Goal: Complete application form

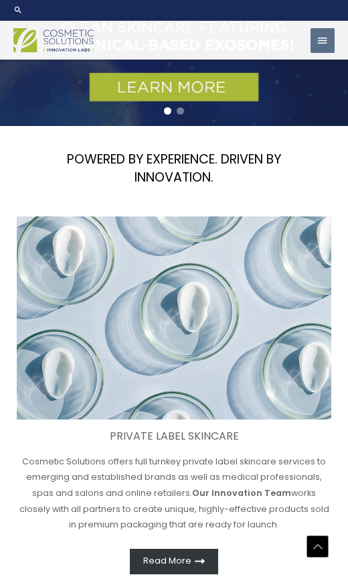
scroll to position [517, 0]
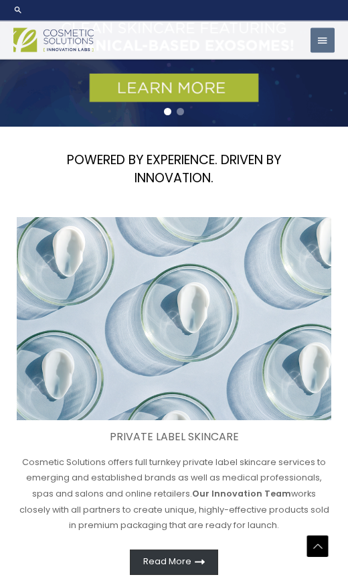
click at [321, 43] on span "button" at bounding box center [323, 41] width 12 height 26
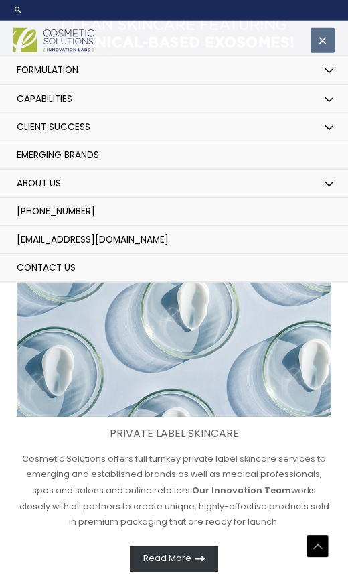
click at [326, 80] on button "Menu Toggle" at bounding box center [329, 70] width 27 height 29
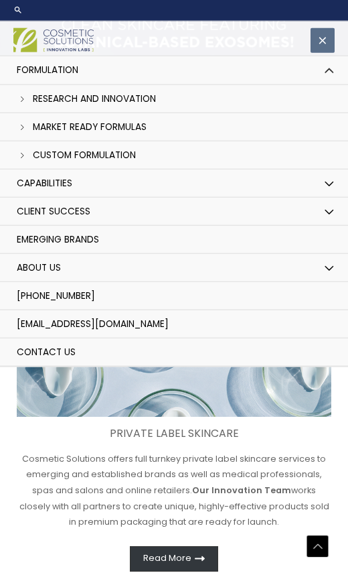
click at [123, 161] on span "Custom Formulation" at bounding box center [84, 155] width 103 height 13
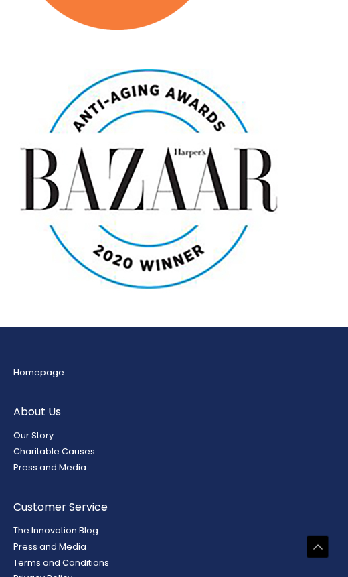
scroll to position [3642, 0]
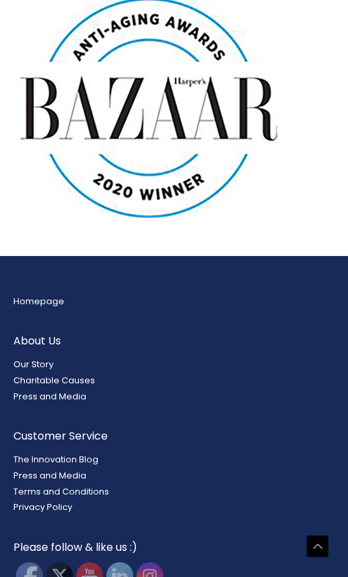
click at [56, 296] on link "Homepage" at bounding box center [38, 301] width 51 height 11
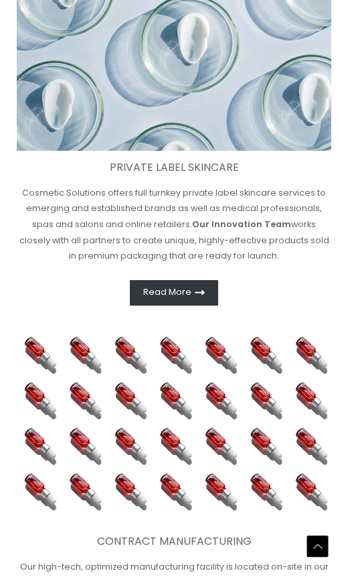
scroll to position [787, 0]
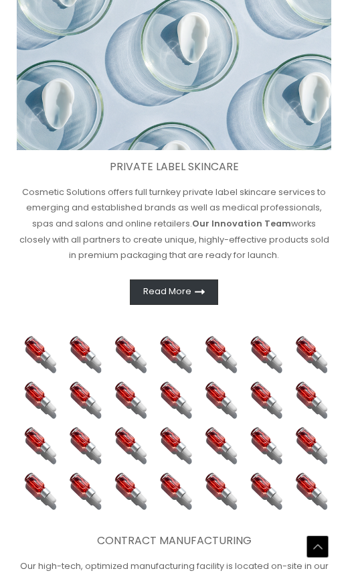
click at [196, 287] on icon at bounding box center [200, 292] width 10 height 10
click at [201, 296] on link "Read More" at bounding box center [174, 291] width 88 height 25
click at [217, 285] on link "Read More" at bounding box center [174, 291] width 88 height 25
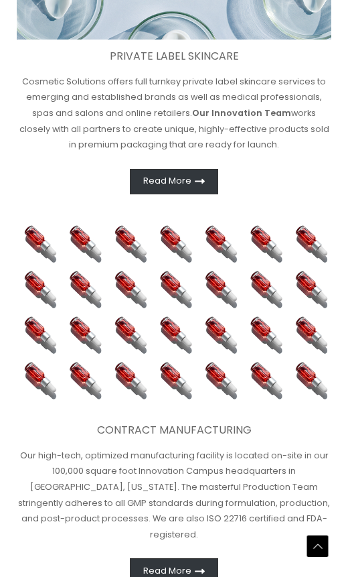
scroll to position [897, 0]
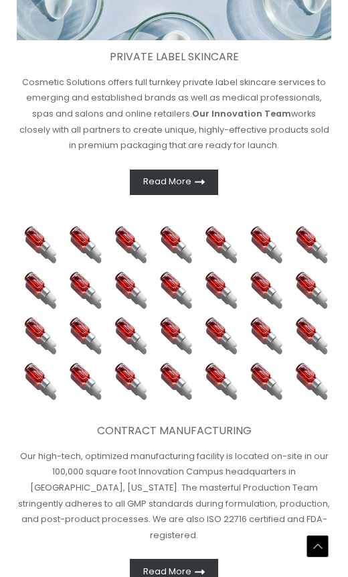
click at [187, 188] on link "Read More" at bounding box center [174, 182] width 88 height 25
click at [204, 184] on link "Read More" at bounding box center [174, 182] width 88 height 25
click at [216, 176] on link "Read More" at bounding box center [174, 182] width 88 height 25
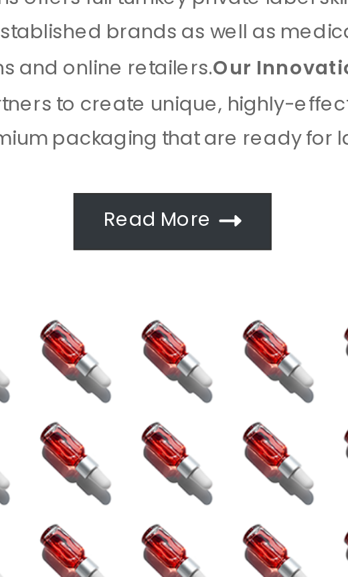
click at [195, 177] on icon at bounding box center [200, 182] width 10 height 10
click at [130, 170] on link "Read More" at bounding box center [174, 182] width 88 height 25
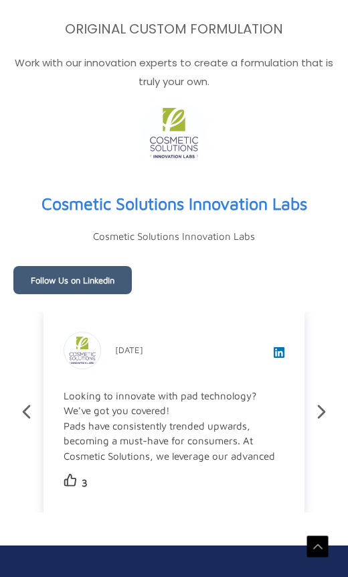
scroll to position [4653, 0]
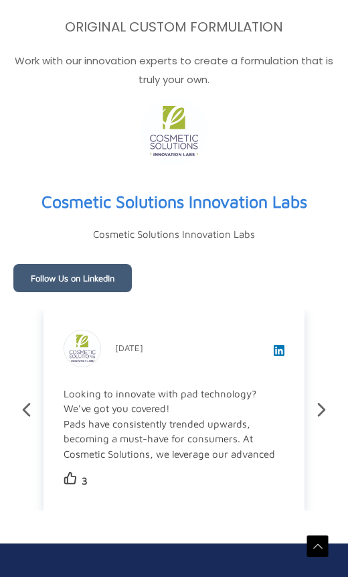
click at [107, 264] on link "Follow Us on LinkedIn" at bounding box center [72, 278] width 119 height 28
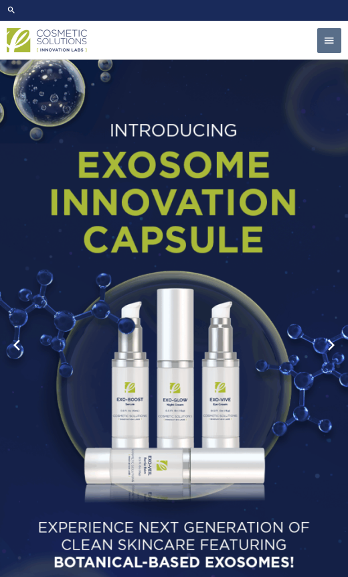
click at [319, 62] on div "1 / 2" at bounding box center [174, 345] width 348 height 598
click at [324, 44] on span "button" at bounding box center [330, 41] width 12 height 26
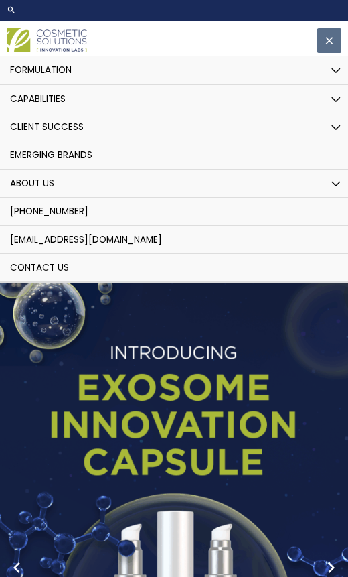
click at [333, 133] on button "Menu Toggle" at bounding box center [336, 127] width 27 height 29
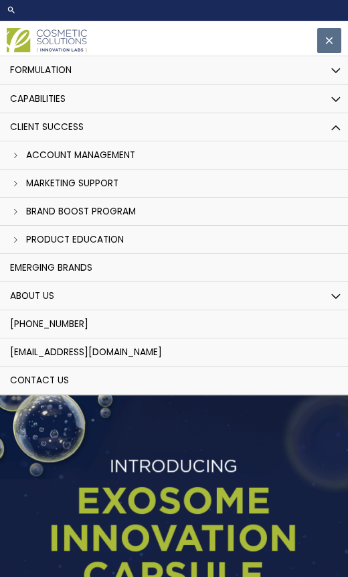
click at [110, 219] on link "Brand Boost Program" at bounding box center [174, 212] width 362 height 28
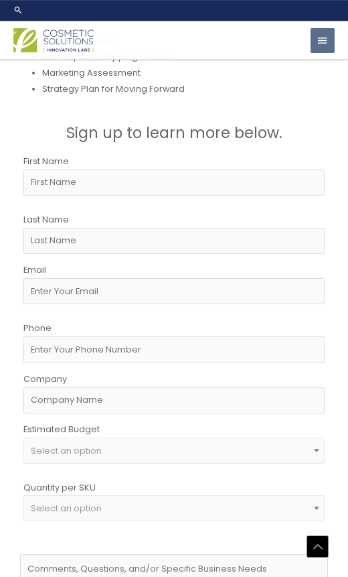
scroll to position [2775, 0]
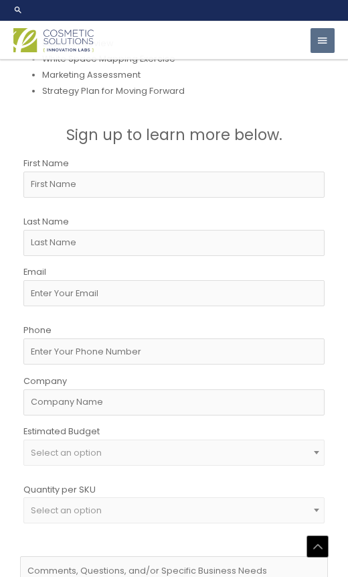
click at [328, 43] on span "button" at bounding box center [323, 41] width 12 height 26
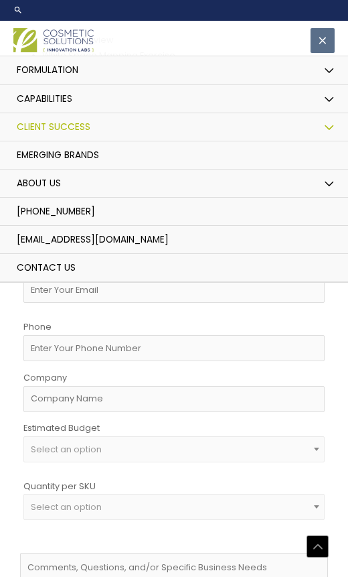
click at [99, 162] on span "Emerging Brands" at bounding box center [58, 155] width 82 height 13
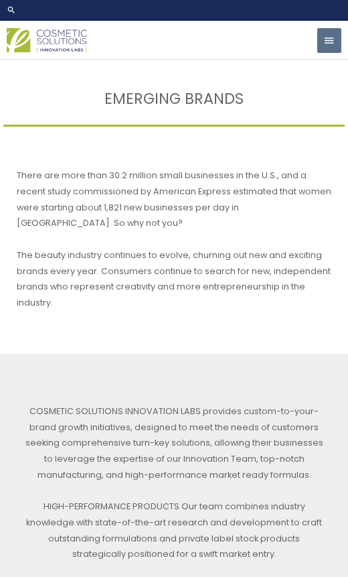
click at [338, 48] on button "Main Menu" at bounding box center [330, 40] width 24 height 25
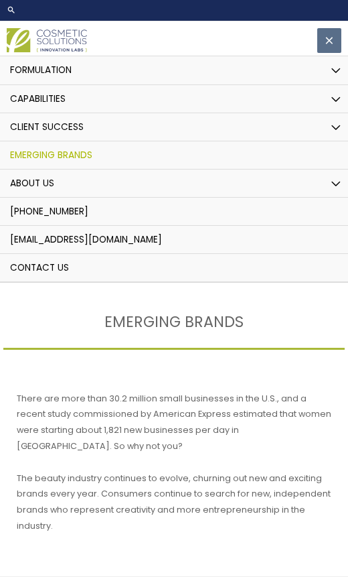
click at [130, 133] on link "Client Success" at bounding box center [174, 127] width 362 height 28
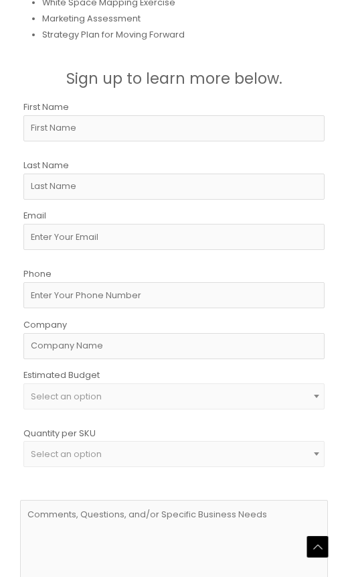
scroll to position [2840, 0]
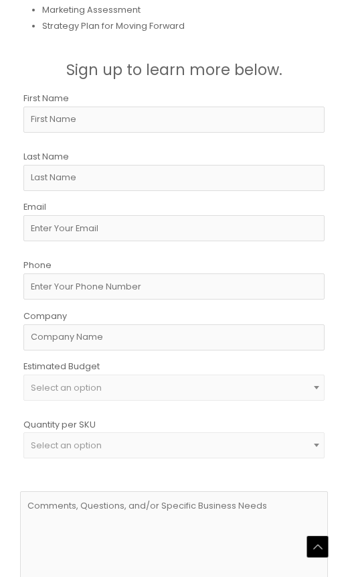
click at [40, 440] on span "Select an option" at bounding box center [66, 445] width 71 height 11
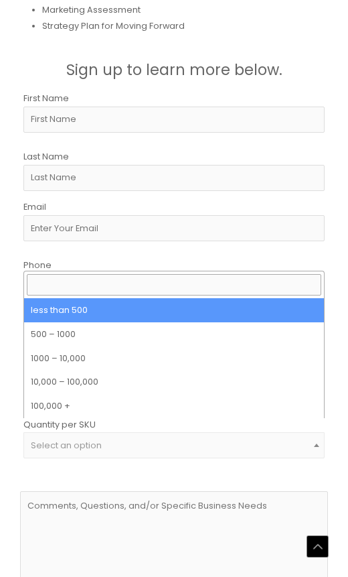
select select "8"
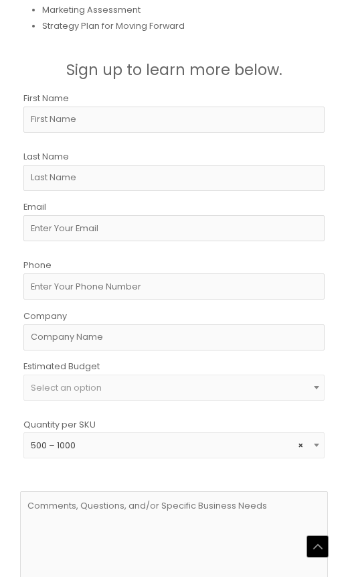
click at [38, 382] on span "Select an option" at bounding box center [66, 387] width 71 height 11
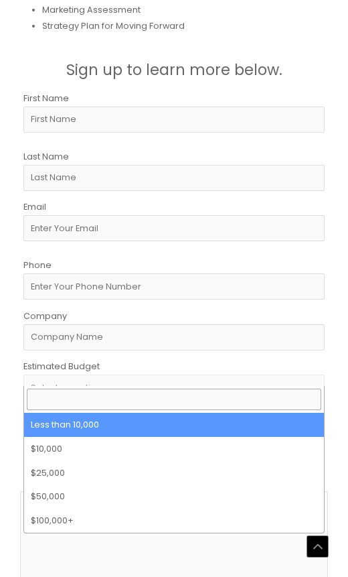
select select "10000"
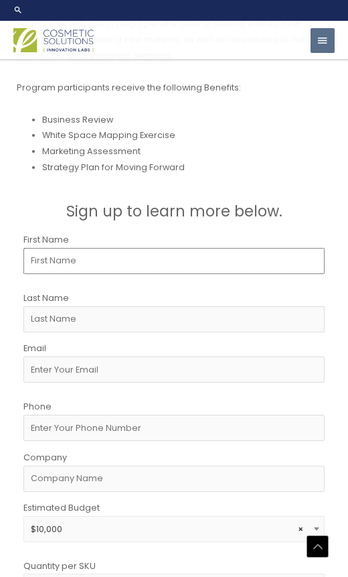
click at [235, 248] on input "First Name" at bounding box center [174, 261] width 302 height 26
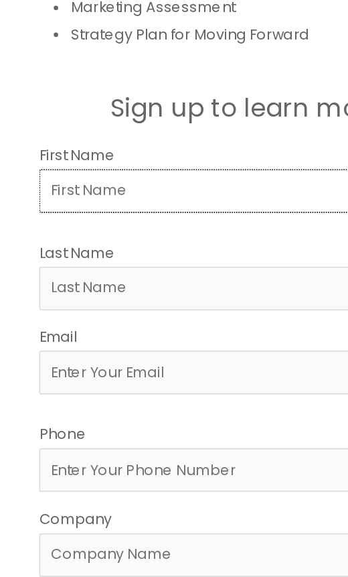
type input "iria"
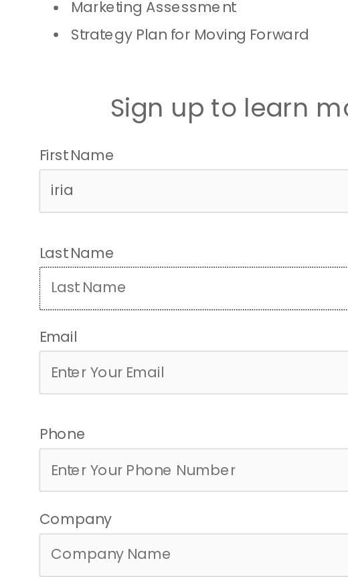
type input "portals frias"
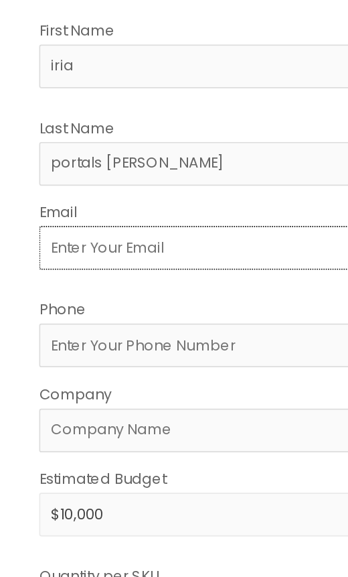
click at [109, 357] on input "Email" at bounding box center [174, 370] width 302 height 26
type input "I"
type input "i"
type input "I"
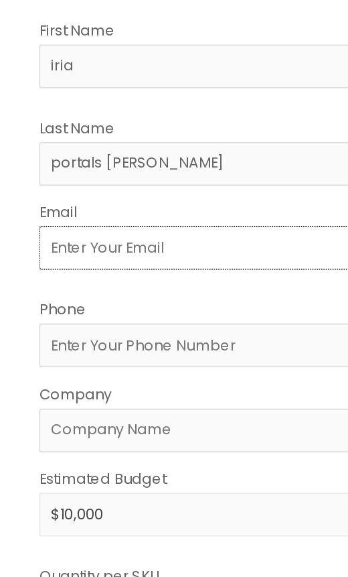
type input "I"
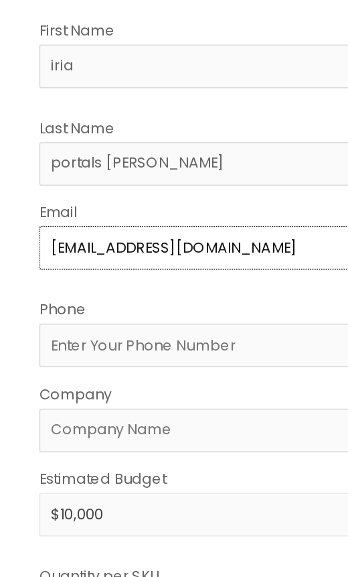
type input "[EMAIL_ADDRESS][DOMAIN_NAME]"
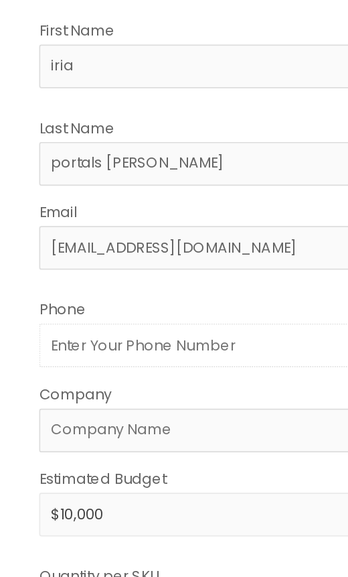
click at [153, 415] on input "Phone" at bounding box center [174, 428] width 302 height 26
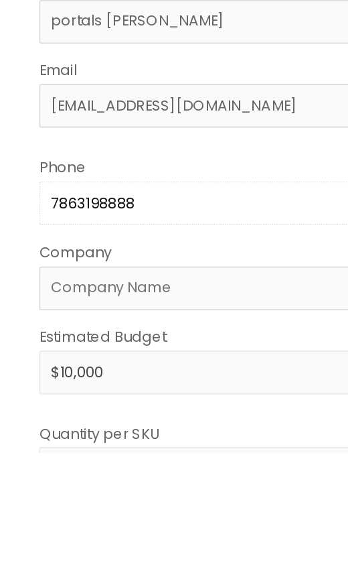
type input "7863198888"
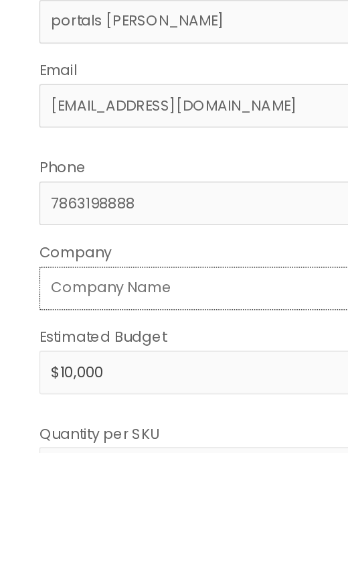
click at [162, 466] on input "Company" at bounding box center [174, 479] width 302 height 26
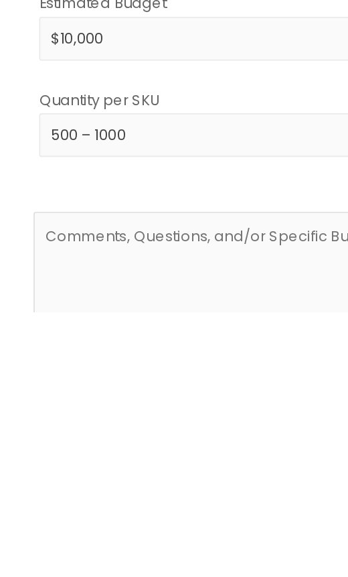
scroll to position [2813, 0]
click at [115, 517] on textarea at bounding box center [174, 564] width 308 height 94
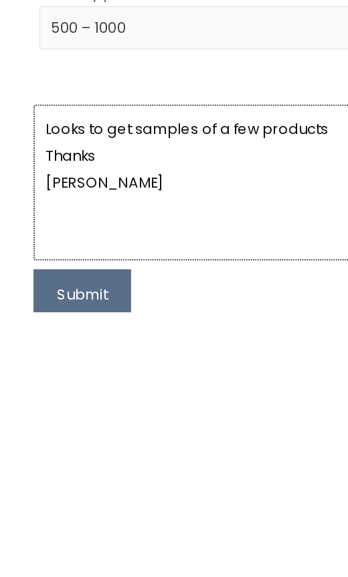
type textarea "Looks to get samples of a few products Thanks Iria"
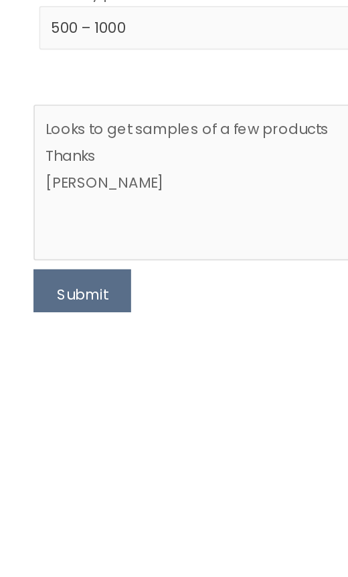
click at [64, 552] on button "Submit" at bounding box center [49, 567] width 58 height 31
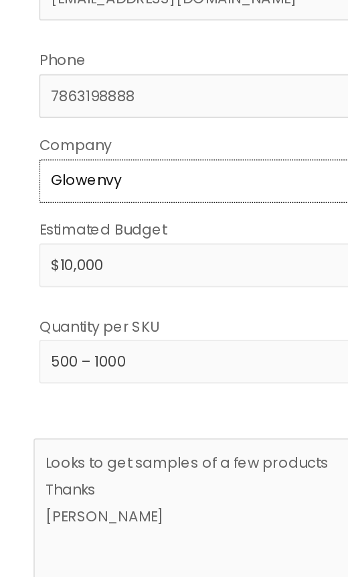
type input "Glowenvy"
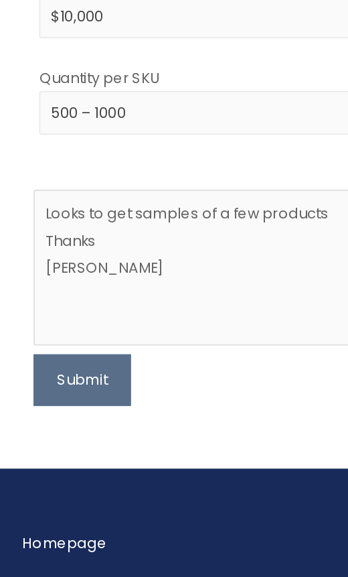
scroll to position [2986, 0]
click at [38, 444] on button "Submit" at bounding box center [49, 459] width 58 height 31
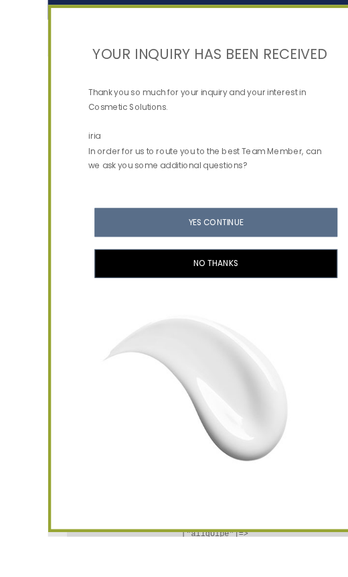
scroll to position [3055, 0]
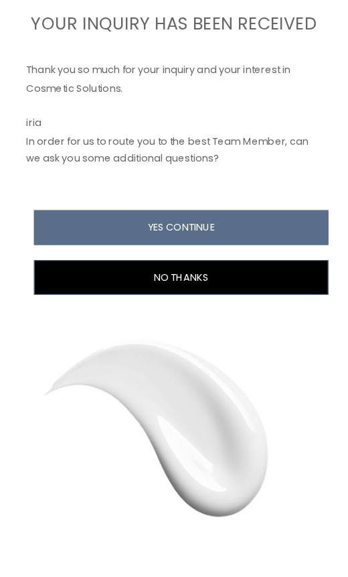
click at [242, 224] on button "YES CONTINUE" at bounding box center [180, 239] width 261 height 31
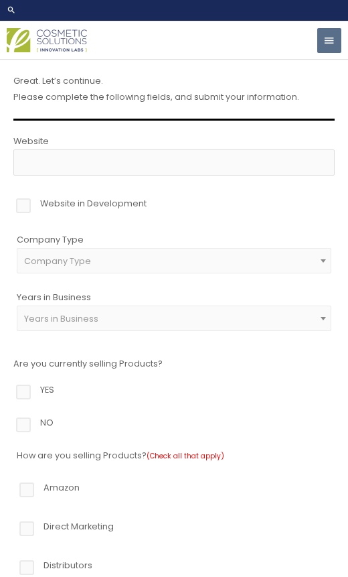
click at [319, 268] on span at bounding box center [323, 260] width 15 height 17
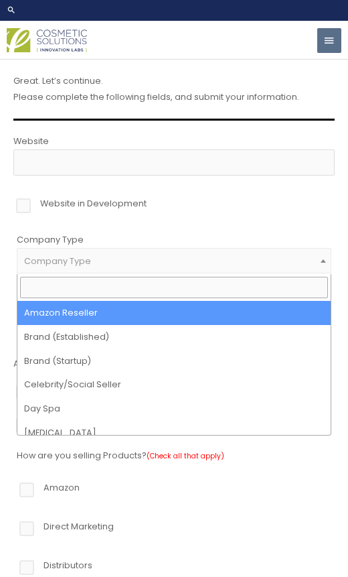
select select "39"
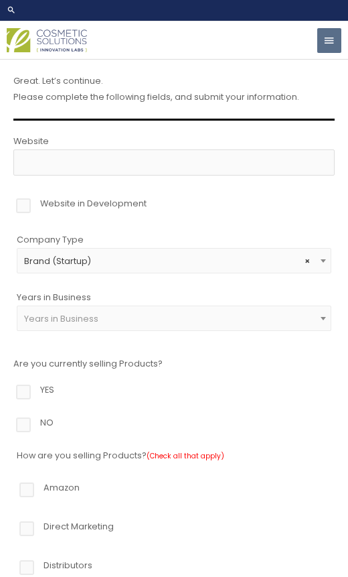
click at [316, 314] on span "Years in Business" at bounding box center [174, 318] width 301 height 11
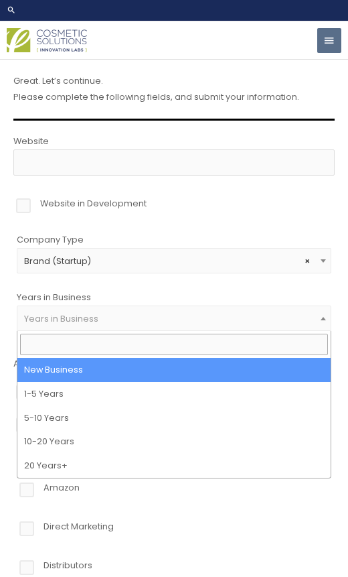
select select "2"
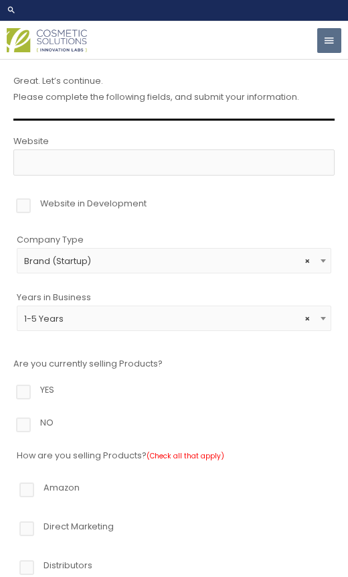
click at [28, 437] on label "NO" at bounding box center [174, 426] width 322 height 23
click at [9, 424] on input "NO" at bounding box center [4, 419] width 9 height 9
radio input "true"
click at [34, 394] on label "YES" at bounding box center [174, 393] width 322 height 23
click at [9, 391] on input "YES" at bounding box center [4, 386] width 9 height 9
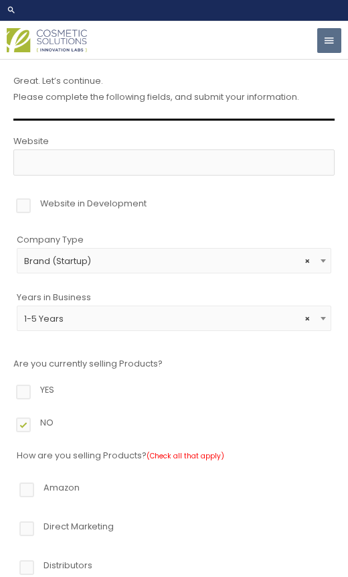
radio input "true"
click at [38, 437] on label "NO" at bounding box center [174, 426] width 322 height 23
click at [9, 424] on input "NO" at bounding box center [4, 419] width 9 height 9
radio input "true"
click at [40, 393] on label "YES" at bounding box center [174, 393] width 322 height 23
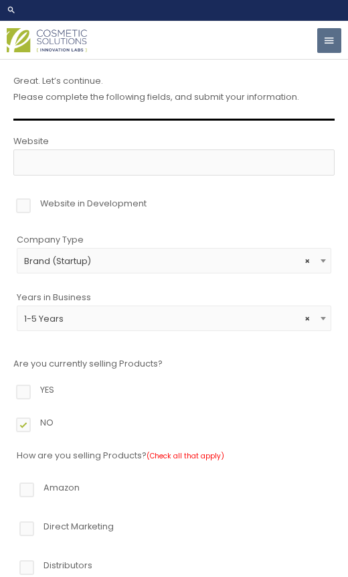
click at [9, 391] on input "YES" at bounding box center [4, 386] width 9 height 9
radio input "true"
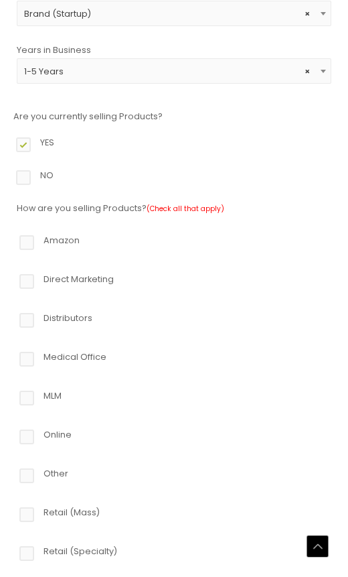
scroll to position [249, 0]
click at [25, 510] on label "Retail (Mass)" at bounding box center [174, 514] width 315 height 23
click at [12, 510] on input "Retail (Mass)" at bounding box center [7, 507] width 9 height 9
checkbox input "true"
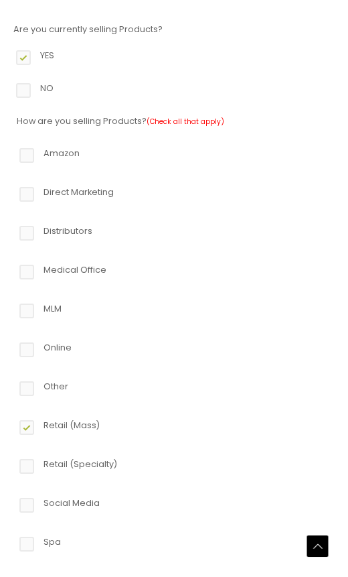
scroll to position [335, 0]
click at [19, 475] on label "Retail (Specialty)" at bounding box center [174, 467] width 315 height 23
click at [12, 464] on input "Retail (Specialty)" at bounding box center [7, 460] width 9 height 9
checkbox input "true"
click at [35, 430] on label "Retail (Mass)" at bounding box center [174, 428] width 315 height 23
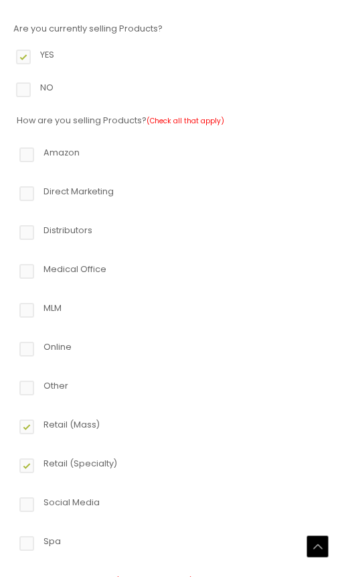
click at [12, 426] on input "Retail (Mass)" at bounding box center [7, 421] width 9 height 9
checkbox input "false"
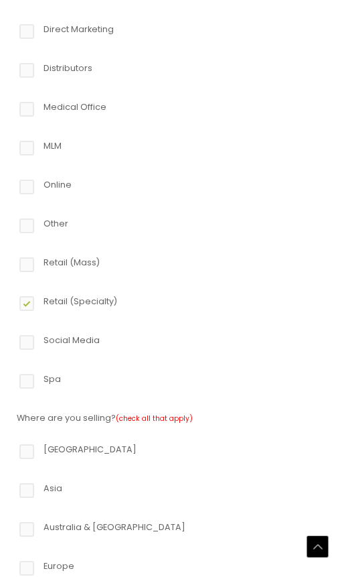
scroll to position [501, 0]
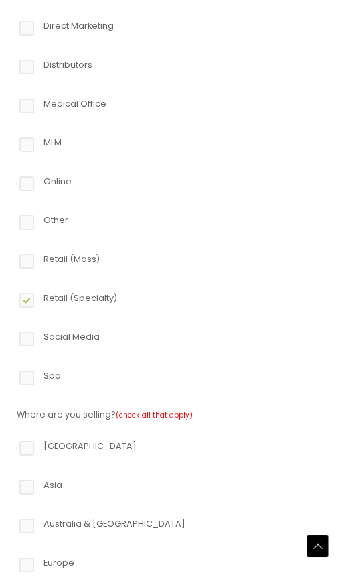
click at [87, 446] on label "North America" at bounding box center [174, 449] width 315 height 23
click at [12, 446] on input "North America" at bounding box center [7, 442] width 9 height 9
checkbox input "true"
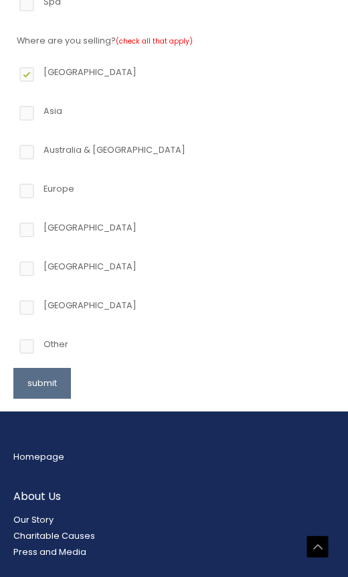
click at [61, 381] on button "submit" at bounding box center [42, 383] width 58 height 31
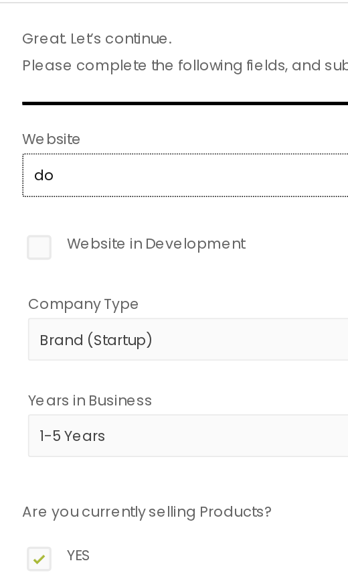
type input "d"
type input "wedonthavwone"
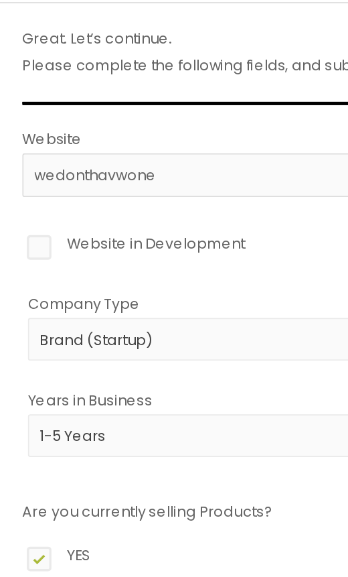
click at [26, 155] on label "Website in Development" at bounding box center [174, 149] width 322 height 23
click at [9, 147] on input "Website in Development" at bounding box center [4, 142] width 9 height 9
checkbox input "true"
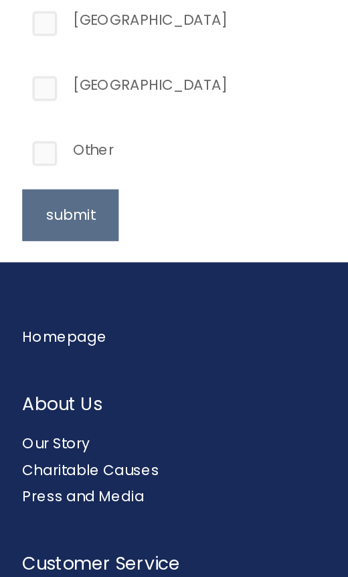
scroll to position [872, 0]
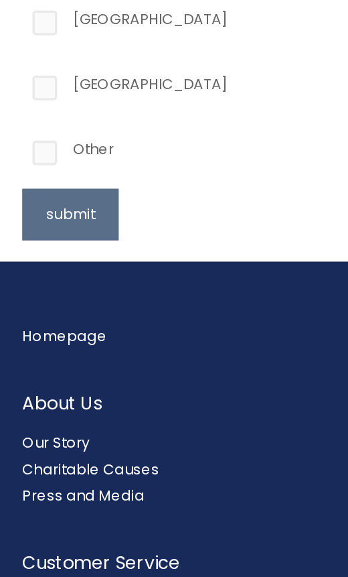
click at [49, 344] on button "submit" at bounding box center [42, 359] width 58 height 31
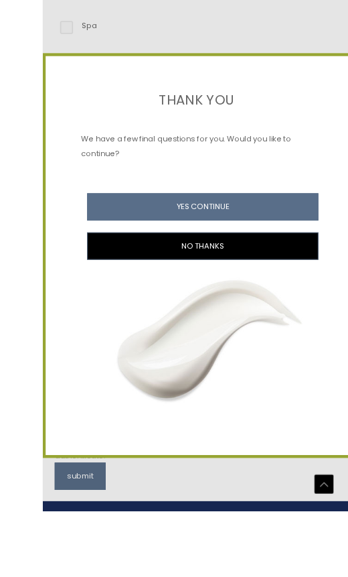
scroll to position [867, 0]
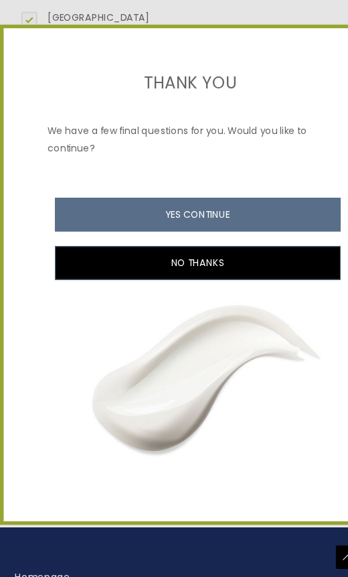
click at [266, 218] on button "YES CONTINUE" at bounding box center [180, 233] width 261 height 31
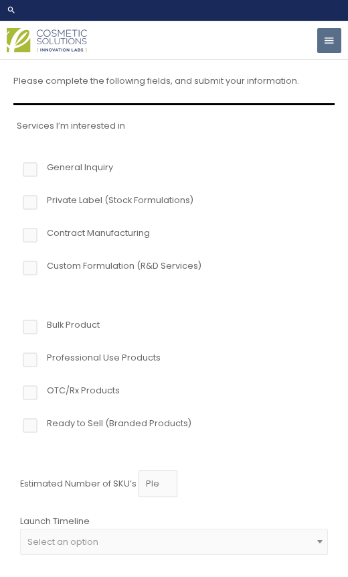
click at [107, 201] on label "Private Label (Stock Formulations)" at bounding box center [174, 203] width 308 height 23
click at [15, 201] on input "Private Label (Stock Formulations)" at bounding box center [11, 196] width 9 height 9
checkbox input "true"
click at [108, 173] on label "General Inquiry" at bounding box center [174, 171] width 308 height 23
click at [15, 168] on input "General Inquiry" at bounding box center [11, 164] width 9 height 9
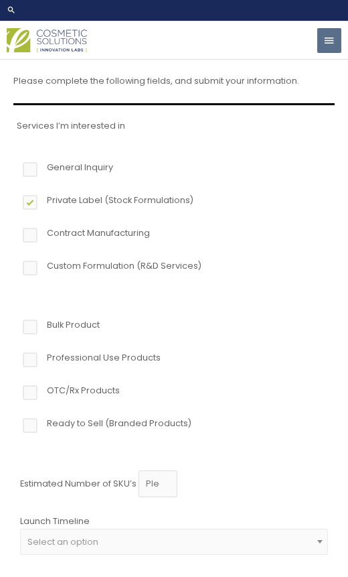
checkbox input "true"
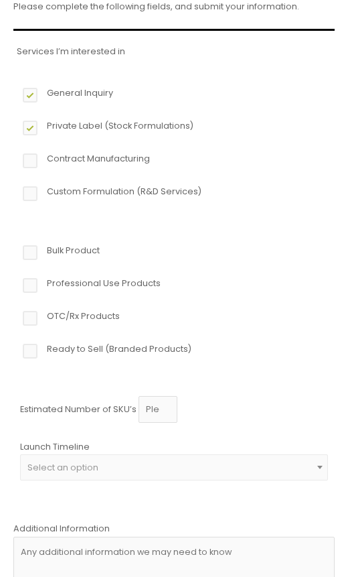
scroll to position [75, 0]
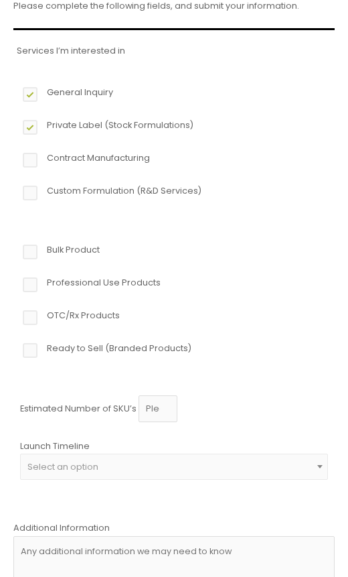
click at [325, 470] on span at bounding box center [320, 466] width 15 height 17
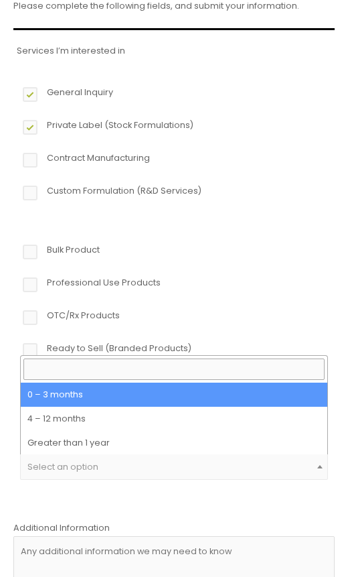
select select "2"
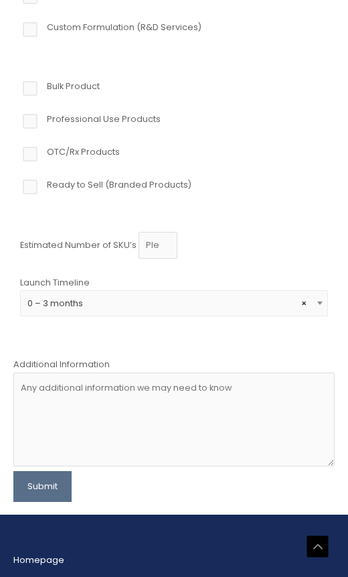
scroll to position [247, 0]
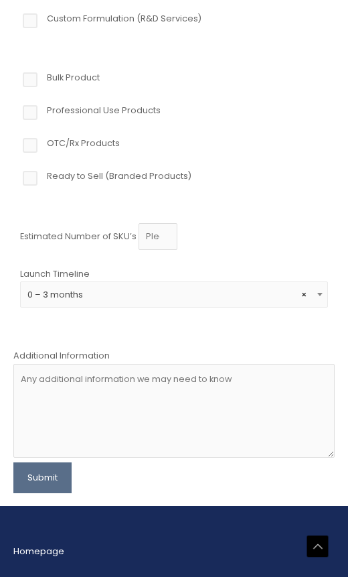
click at [45, 489] on button "Submit" at bounding box center [42, 477] width 58 height 31
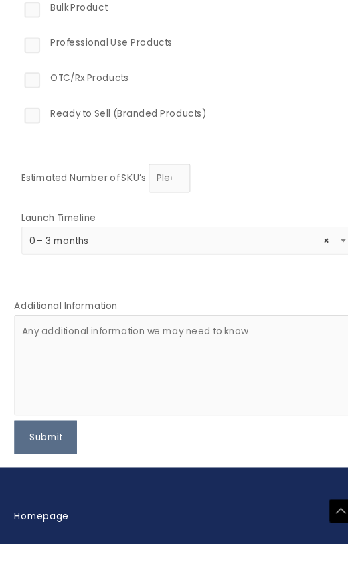
click at [261, 223] on div "Estimated Number of SKU’s Launch Timeline 0 – 3 months 4 – 12 months Greater th…" at bounding box center [174, 281] width 315 height 116
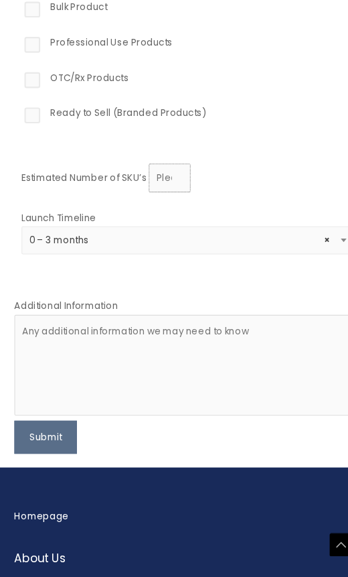
click at [170, 192] on input "Estimated Number of SKU’s" at bounding box center [158, 205] width 39 height 26
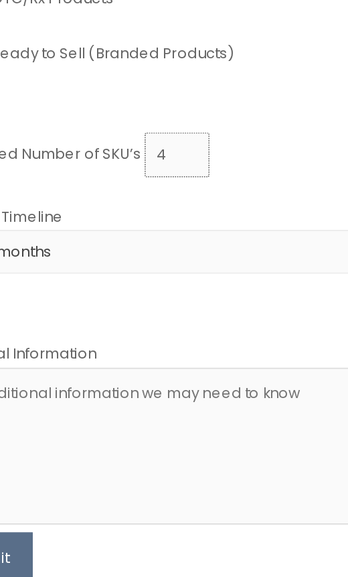
type input "4"
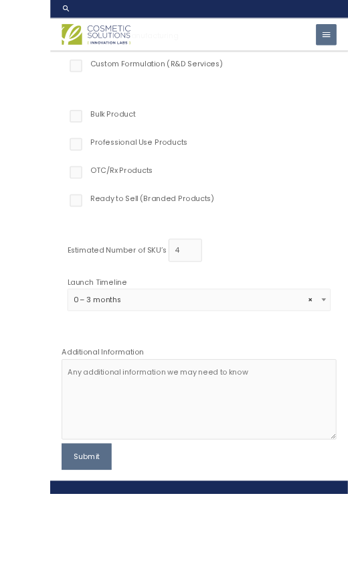
scroll to position [267, 0]
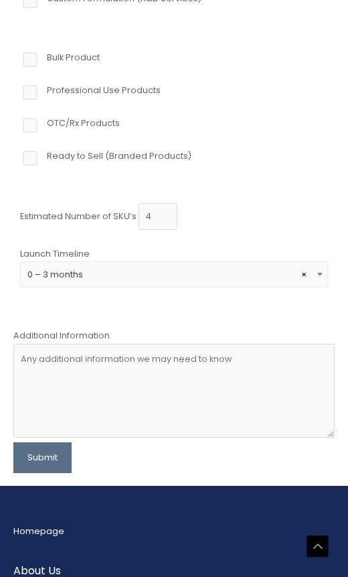
click at [34, 456] on button "Submit" at bounding box center [42, 457] width 58 height 31
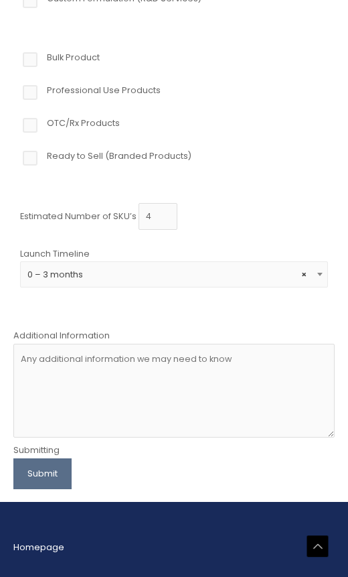
click at [56, 472] on button "Submit" at bounding box center [42, 473] width 58 height 31
click at [62, 479] on button "Submit" at bounding box center [42, 473] width 58 height 31
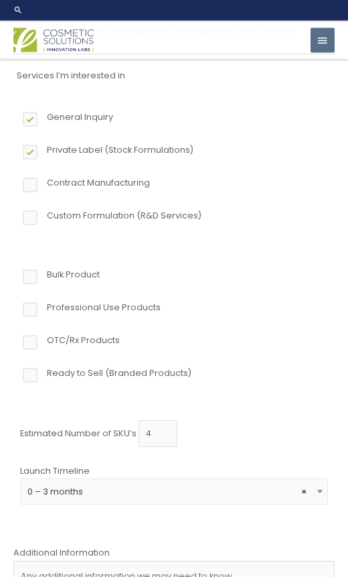
scroll to position [0, 0]
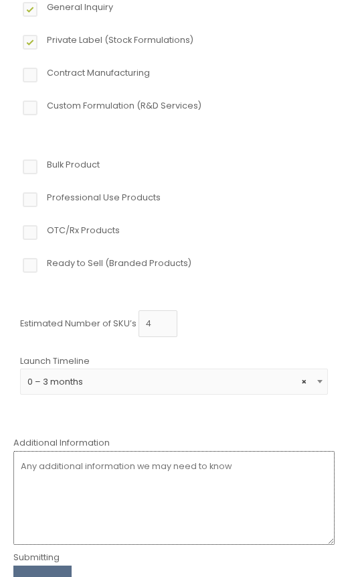
click at [216, 468] on textarea at bounding box center [174, 498] width 322 height 94
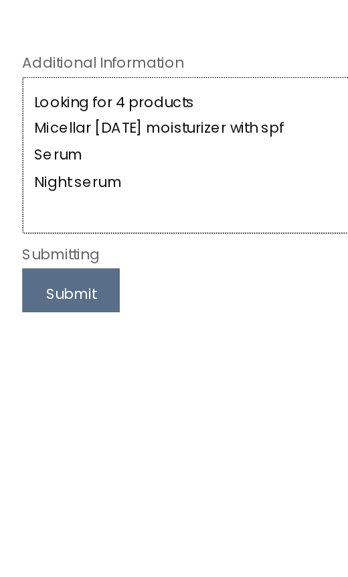
type textarea "Looking for 4 products Micellar [DATE] moisturizer with spf Serum Night serum"
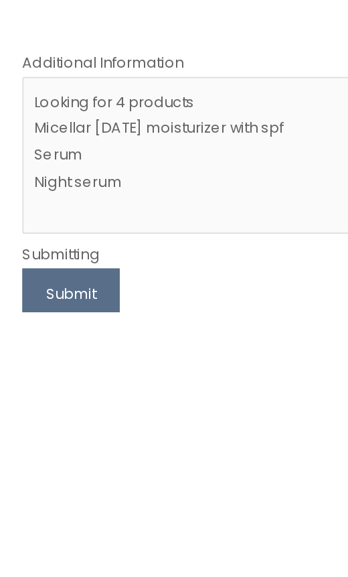
click at [31, 551] on button "Submit" at bounding box center [42, 566] width 58 height 31
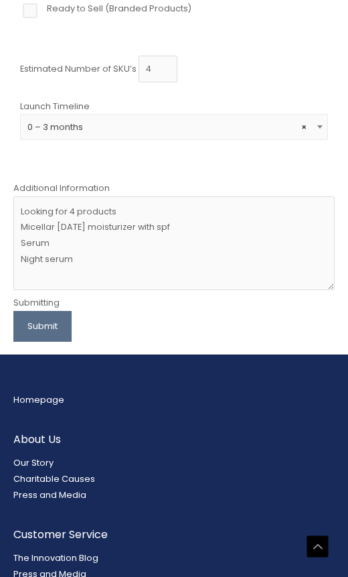
scroll to position [399, 0]
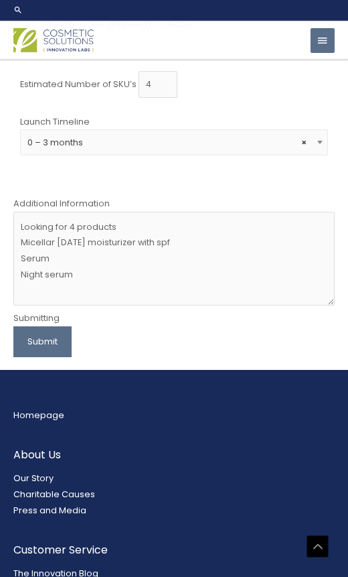
click at [56, 342] on button "Submit" at bounding box center [42, 341] width 58 height 31
click at [51, 354] on button "Submit" at bounding box center [42, 341] width 58 height 31
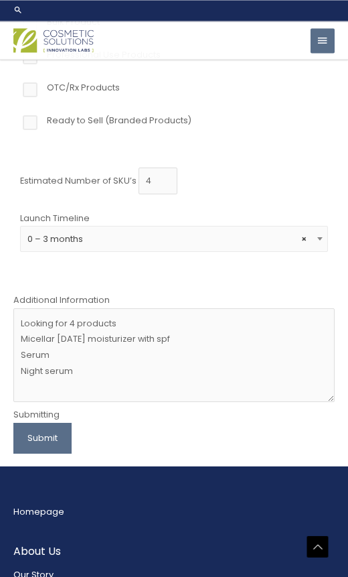
scroll to position [274, 0]
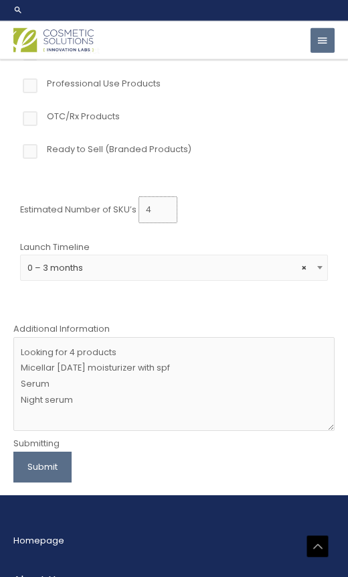
click at [166, 206] on input "4" at bounding box center [158, 209] width 39 height 26
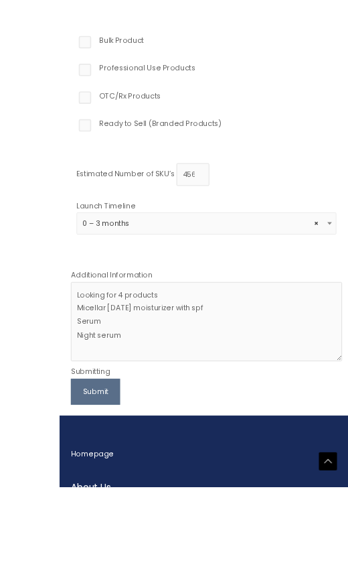
scroll to position [320, 0]
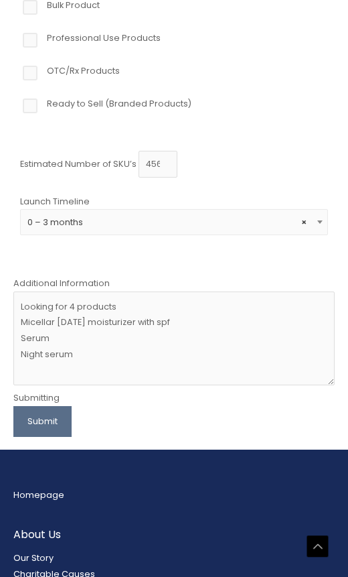
click at [56, 425] on button "Submit" at bounding box center [42, 421] width 58 height 31
click at [44, 429] on button "Submit" at bounding box center [42, 421] width 58 height 31
click at [174, 168] on input "45677" at bounding box center [158, 164] width 39 height 26
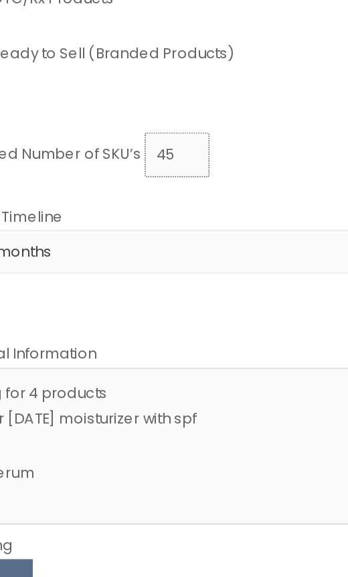
type input "4"
type input "1000"
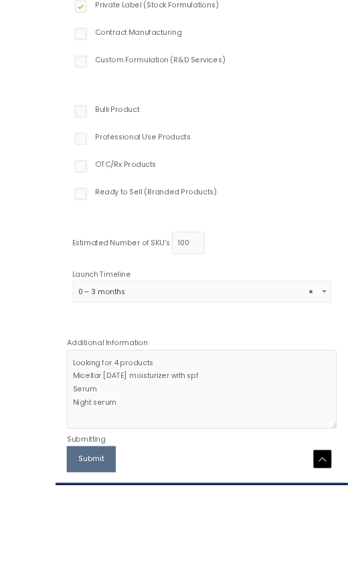
scroll to position [273, 0]
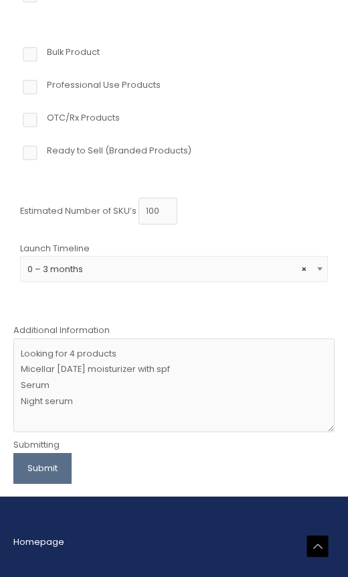
click at [37, 464] on button "Submit" at bounding box center [42, 468] width 58 height 31
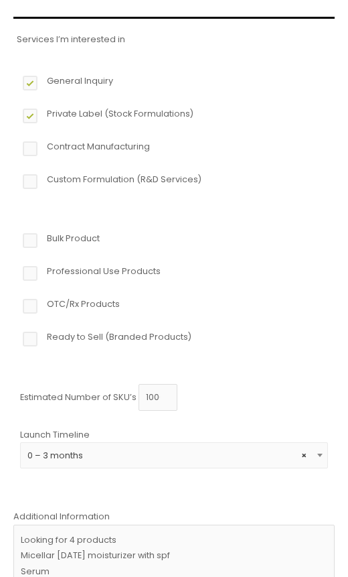
scroll to position [84, 0]
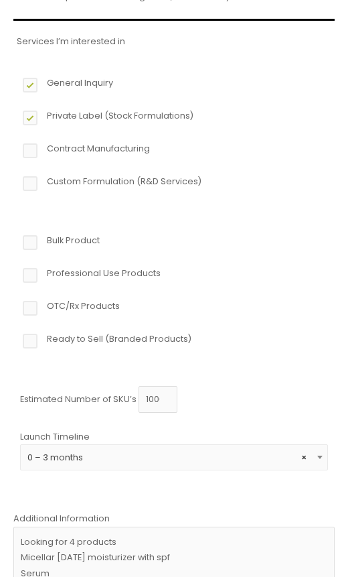
click at [42, 277] on label "Professional Use Products" at bounding box center [174, 276] width 308 height 23
click at [15, 274] on input "Professional Use Products" at bounding box center [11, 269] width 9 height 9
checkbox input "true"
click at [37, 237] on label "Bulk Product" at bounding box center [174, 244] width 308 height 23
click at [15, 237] on input "Bulk Product" at bounding box center [11, 237] width 9 height 9
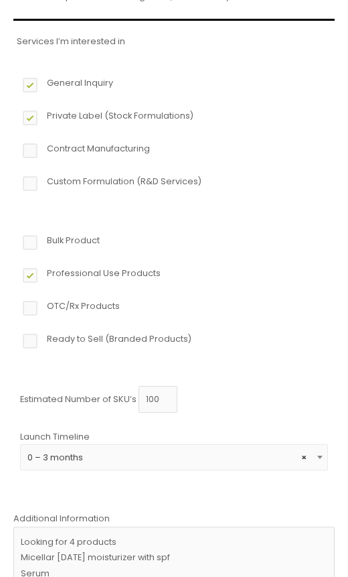
checkbox input "true"
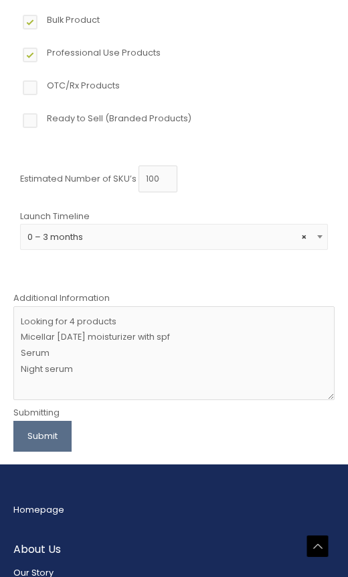
click at [45, 436] on button "Submit" at bounding box center [42, 436] width 58 height 31
click at [54, 438] on button "Submit" at bounding box center [42, 436] width 58 height 31
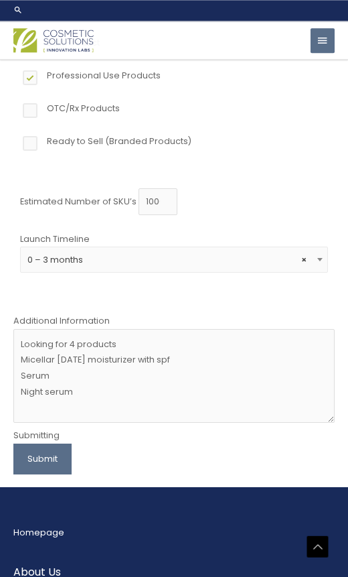
scroll to position [0, 0]
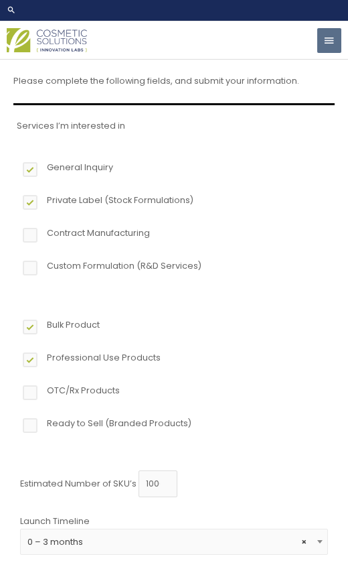
click at [42, 277] on label "Custom Formulation (R&D Services)" at bounding box center [174, 269] width 308 height 23
click at [15, 267] on input "Custom Formulation (R&D Services)" at bounding box center [11, 262] width 9 height 9
checkbox input "true"
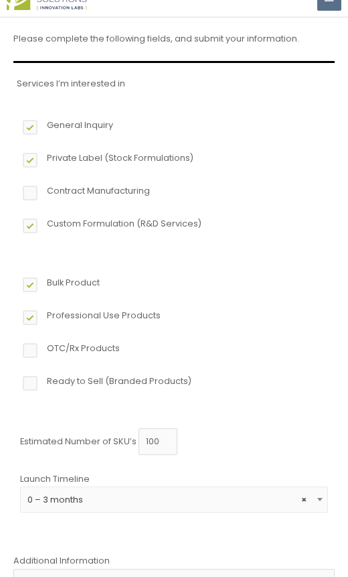
scroll to position [44, 0]
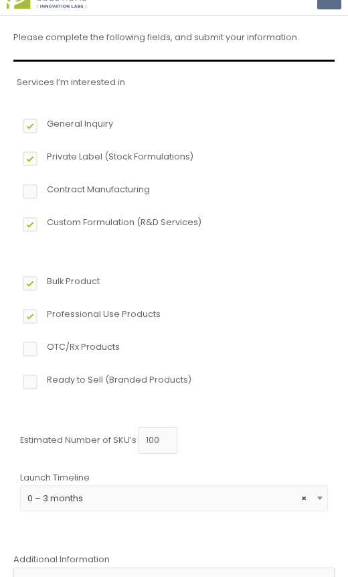
click at [32, 393] on label "Ready to Sell (Branded Products)" at bounding box center [174, 383] width 308 height 23
click at [15, 381] on input "Ready to Sell (Branded Products)" at bounding box center [11, 376] width 9 height 9
checkbox input "true"
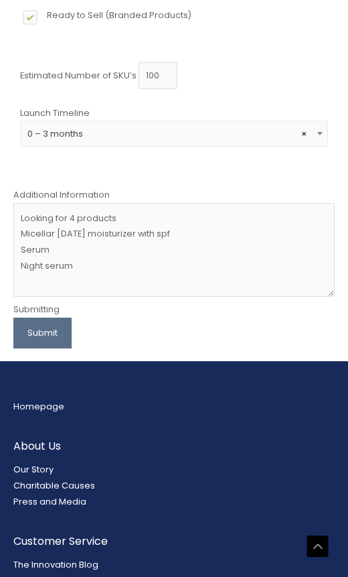
scroll to position [411, 0]
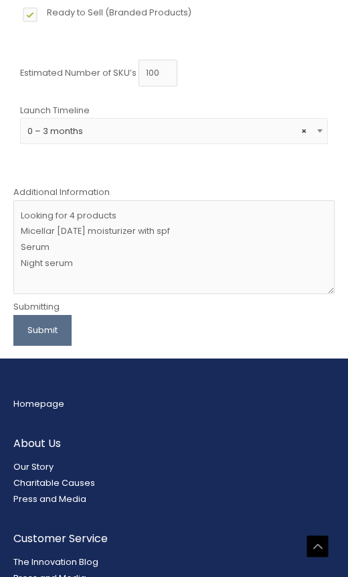
click at [54, 343] on button "Submit" at bounding box center [42, 330] width 58 height 31
click at [64, 335] on button "Submit" at bounding box center [42, 330] width 58 height 31
click at [61, 328] on button "Submit" at bounding box center [42, 330] width 58 height 31
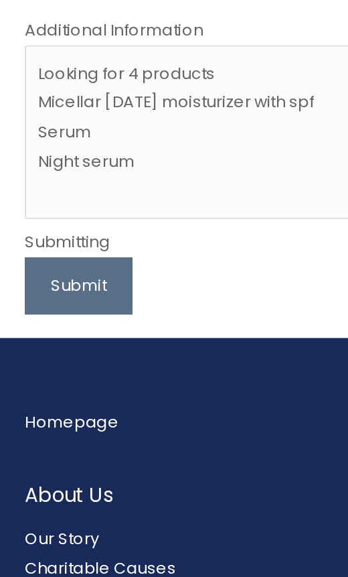
click at [52, 315] on button "Submit" at bounding box center [42, 330] width 58 height 31
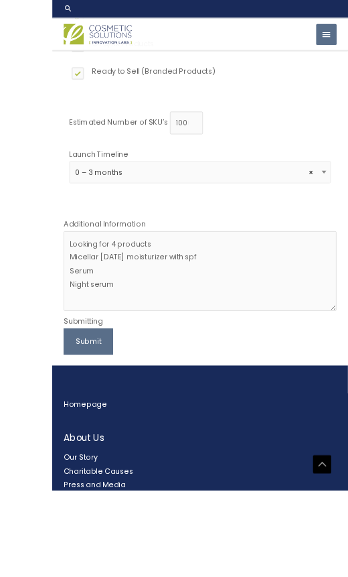
scroll to position [438, 0]
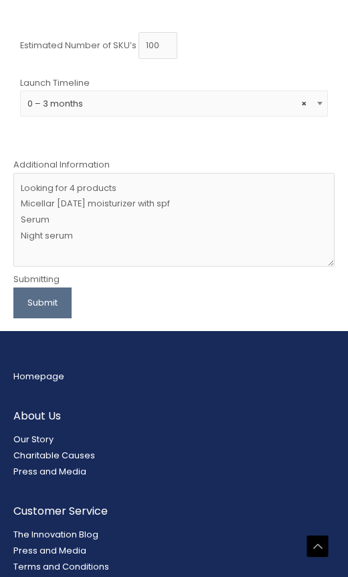
click at [312, 111] on span "× 0 – 3 months" at bounding box center [174, 102] width 308 height 25
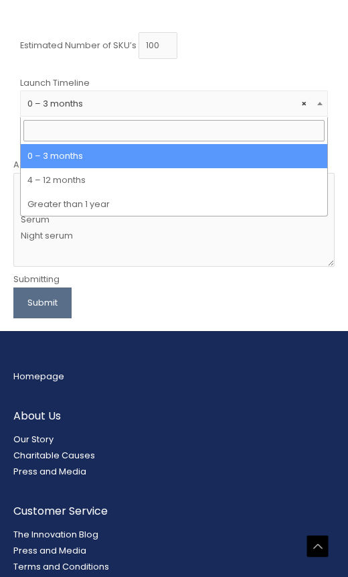
select select "3"
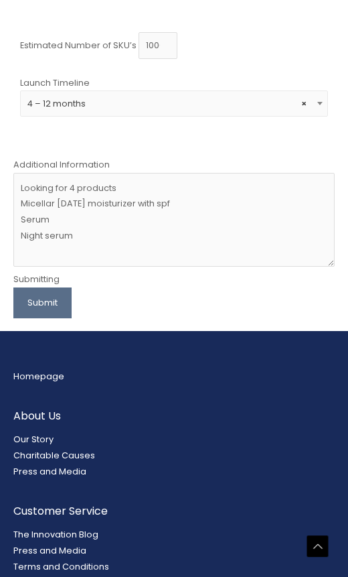
click at [46, 306] on button "Submit" at bounding box center [42, 303] width 58 height 31
click at [52, 305] on button "Submit" at bounding box center [42, 303] width 58 height 31
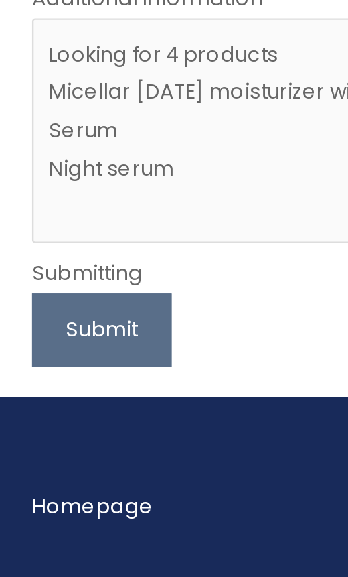
click at [62, 288] on button "Submit" at bounding box center [42, 303] width 58 height 31
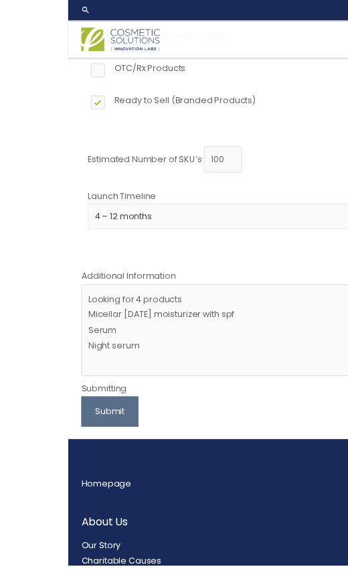
scroll to position [326, 0]
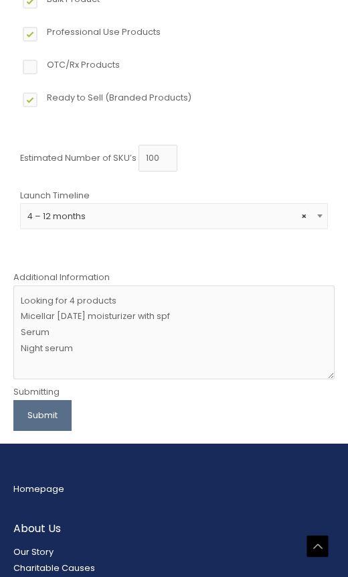
click at [31, 419] on button "Submit" at bounding box center [42, 415] width 58 height 31
click at [44, 430] on button "Submit" at bounding box center [42, 415] width 58 height 31
click at [66, 419] on button "Submit" at bounding box center [42, 415] width 58 height 31
click at [34, 413] on button "Submit" at bounding box center [42, 415] width 58 height 31
click at [38, 413] on button "Submit" at bounding box center [42, 415] width 58 height 31
